Goal: Task Accomplishment & Management: Manage account settings

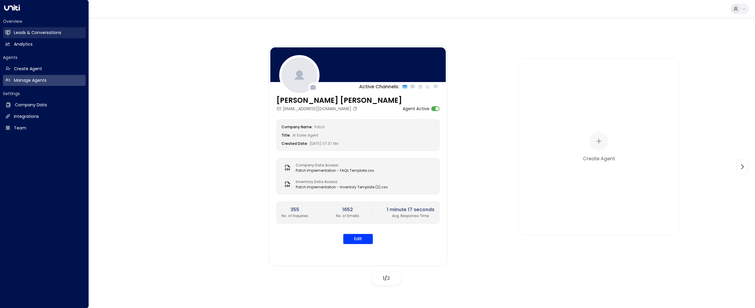
click at [22, 31] on h2 "Leads & Conversations" at bounding box center [37, 33] width 47 height 6
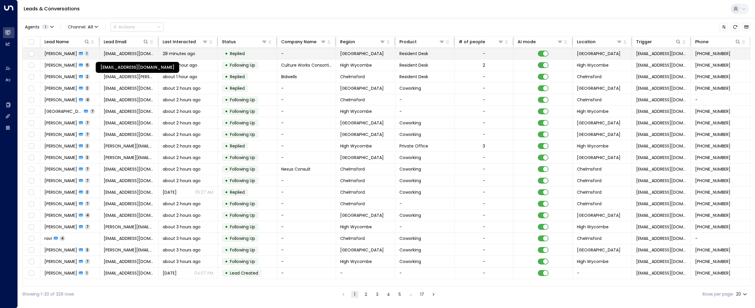
click at [123, 53] on span "[EMAIL_ADDRESS][DOMAIN_NAME]" at bounding box center [129, 54] width 51 height 6
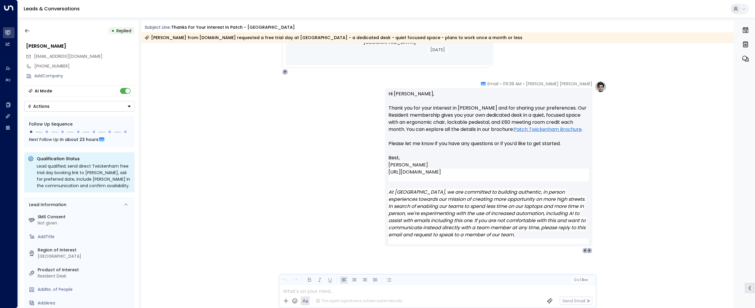
scroll to position [508, 0]
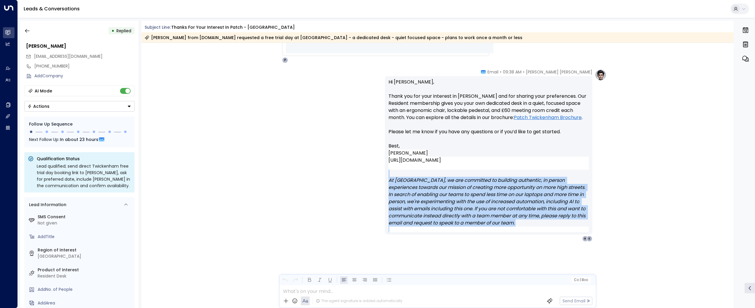
drag, startPoint x: 525, startPoint y: 234, endPoint x: 381, endPoint y: 177, distance: 154.0
click at [381, 177] on div "[PERSON_NAME] [PERSON_NAME] • 09:38 AM • Email Hi [PERSON_NAME], Thank you for …" at bounding box center [438, 155] width 338 height 173
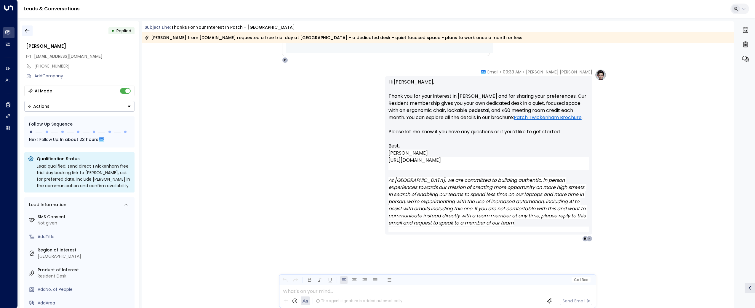
click at [26, 32] on icon "button" at bounding box center [27, 31] width 6 height 6
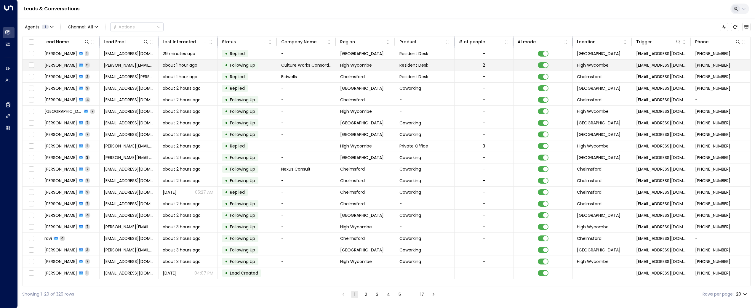
click at [62, 62] on span "[PERSON_NAME]" at bounding box center [60, 65] width 33 height 6
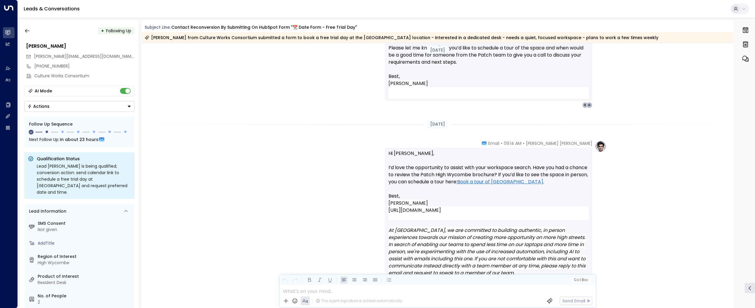
scroll to position [1408, 0]
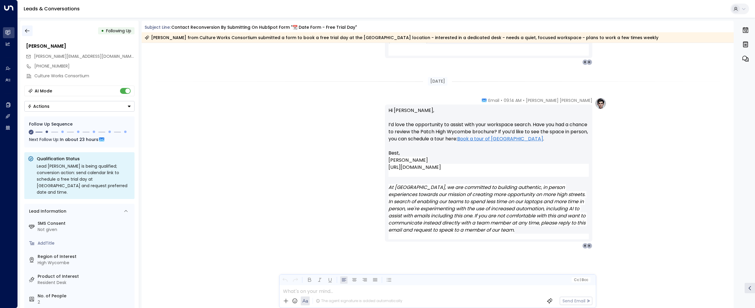
click at [25, 28] on icon "button" at bounding box center [27, 31] width 6 height 6
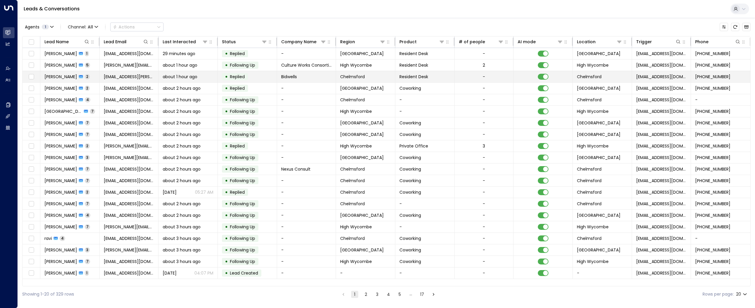
click at [57, 77] on span "[PERSON_NAME]" at bounding box center [60, 77] width 33 height 6
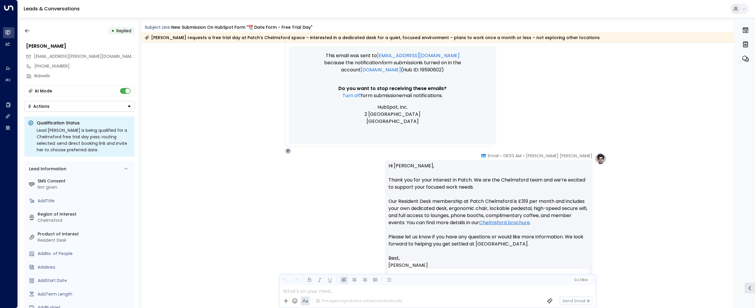
scroll to position [466, 0]
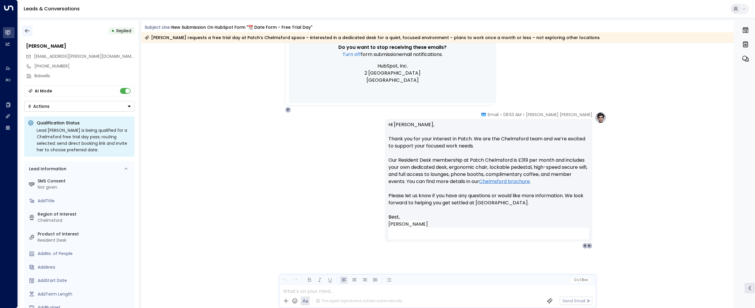
click at [31, 29] on button "button" at bounding box center [27, 30] width 11 height 11
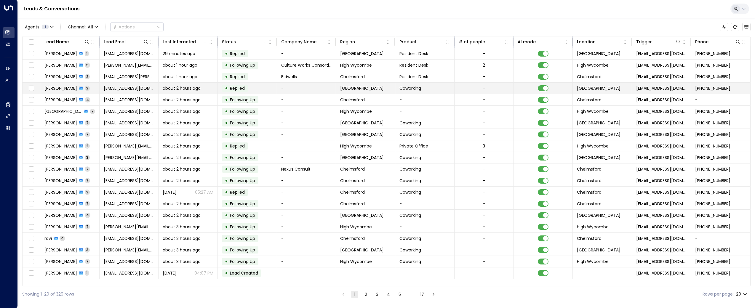
click at [56, 87] on span "[PERSON_NAME]" at bounding box center [60, 88] width 33 height 6
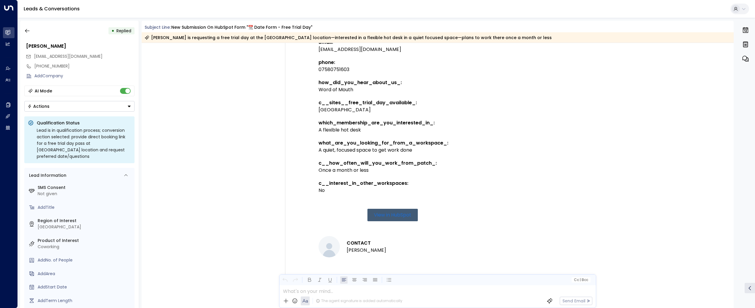
scroll to position [480, 0]
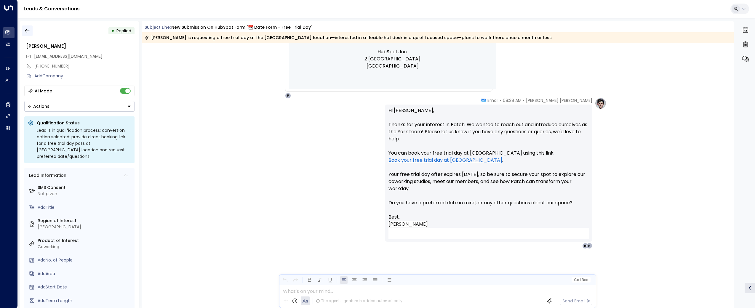
click at [23, 31] on button "button" at bounding box center [27, 30] width 11 height 11
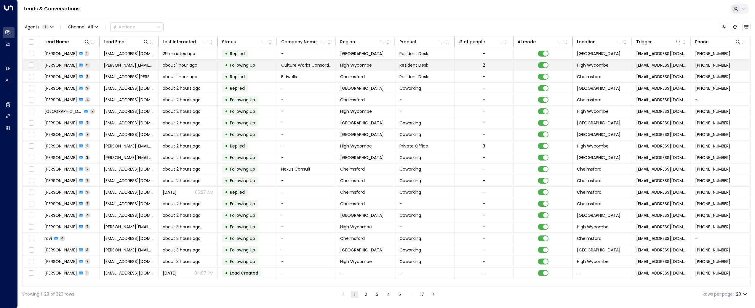
click at [60, 63] on span "[PERSON_NAME]" at bounding box center [60, 65] width 33 height 6
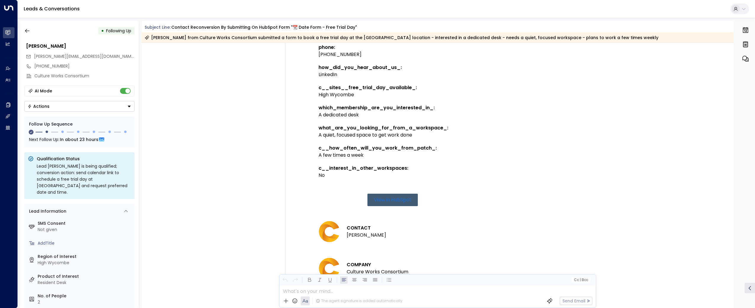
scroll to position [709, 0]
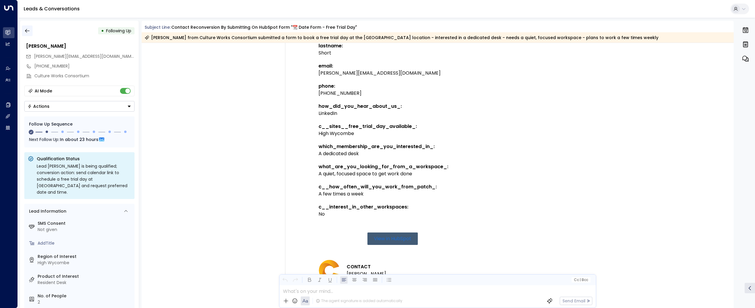
click at [25, 28] on icon "button" at bounding box center [27, 31] width 6 height 6
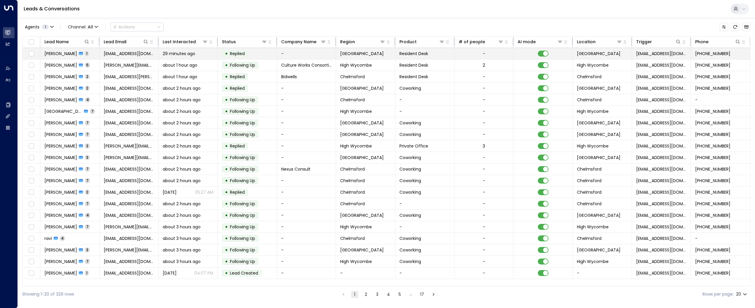
click at [62, 57] on td "[PERSON_NAME] 1" at bounding box center [69, 53] width 59 height 11
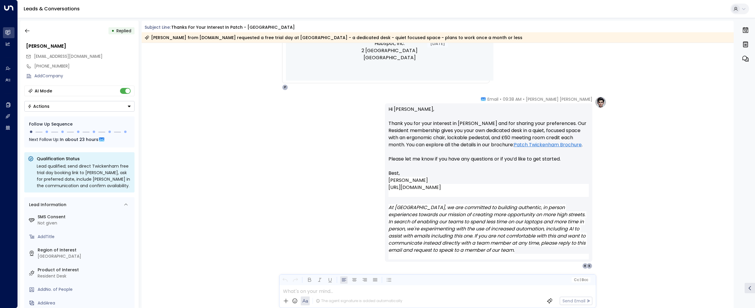
scroll to position [501, 0]
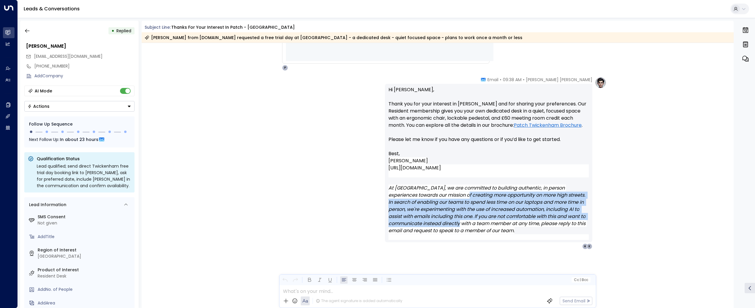
drag, startPoint x: 439, startPoint y: 205, endPoint x: 478, endPoint y: 242, distance: 53.4
click at [480, 234] on em "At [GEOGRAPHIC_DATA], we are committed to building authentic, in person experie…" at bounding box center [487, 209] width 198 height 49
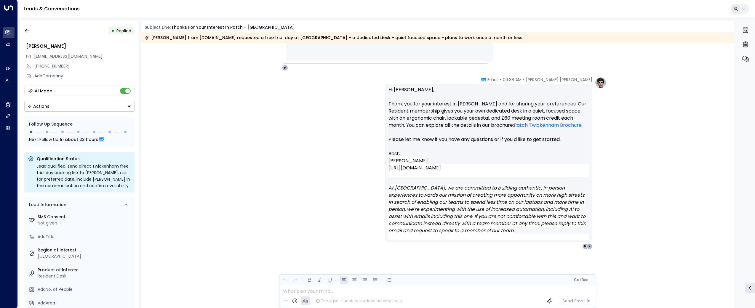
click at [477, 240] on p at bounding box center [488, 237] width 200 height 6
